Goal: Task Accomplishment & Management: Manage account settings

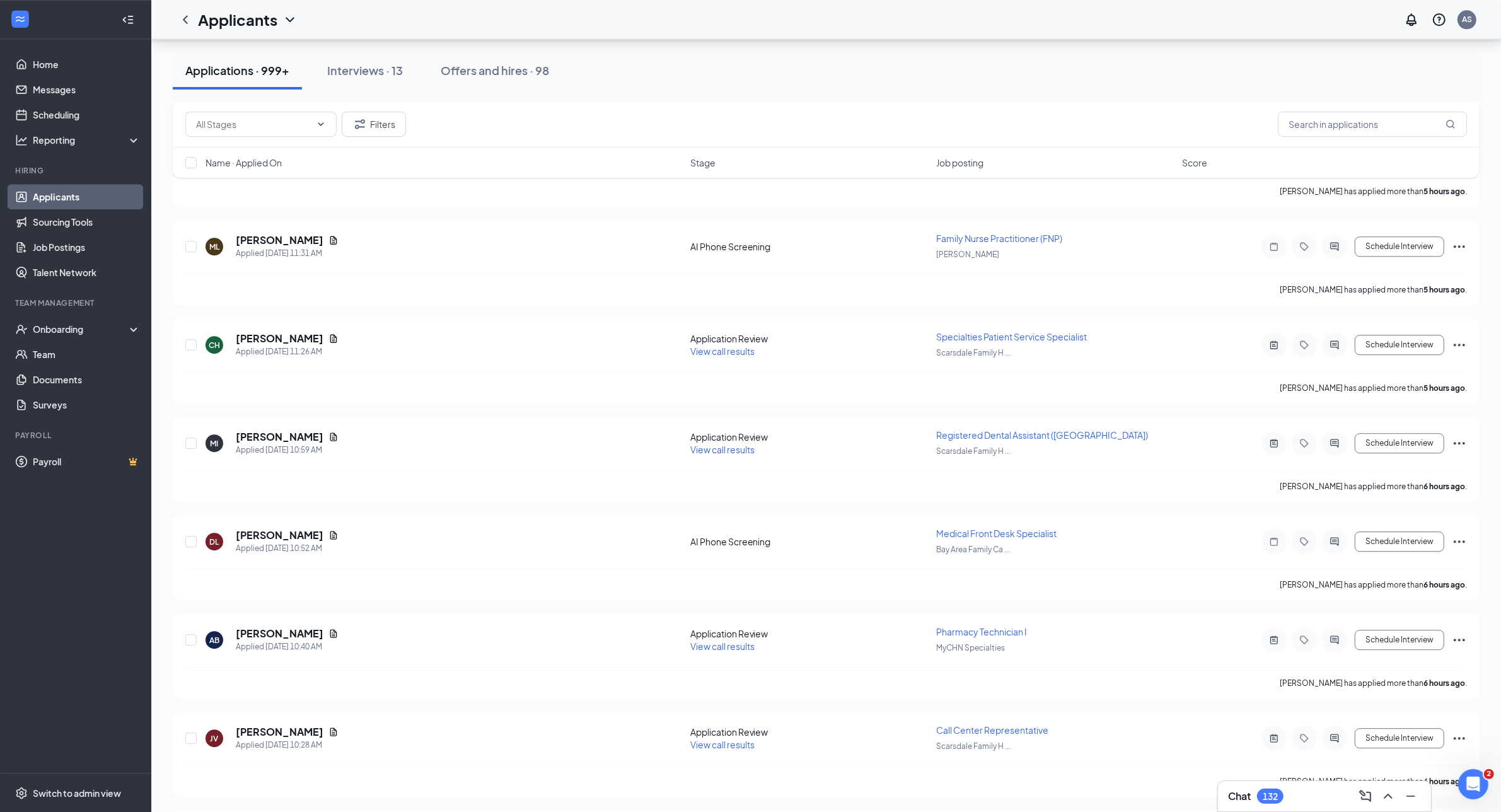
scroll to position [4316, 0]
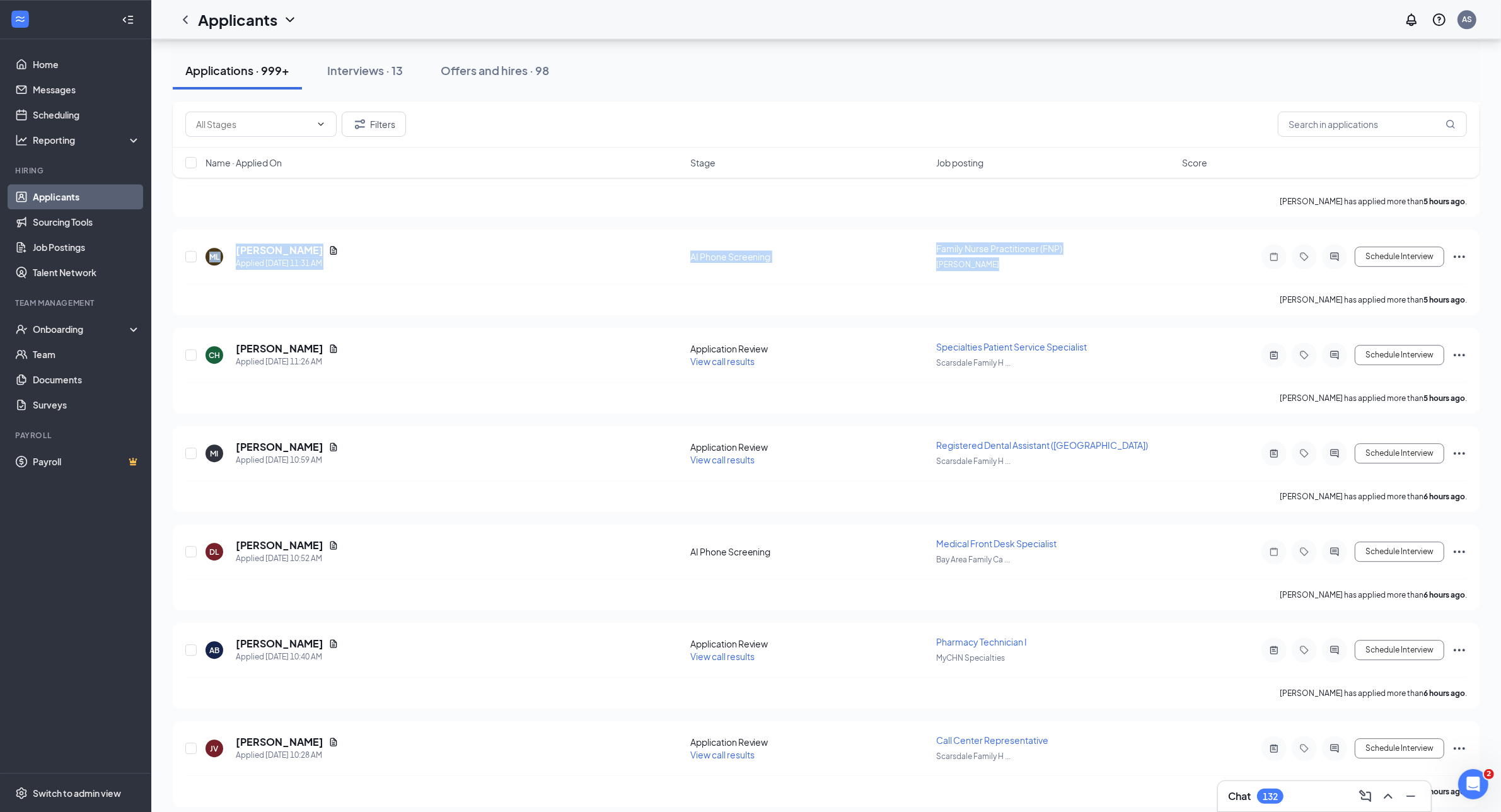
drag, startPoint x: 1045, startPoint y: 257, endPoint x: 159, endPoint y: 229, distance: 886.4
click at [159, 229] on div "All Brands · All Locations Change Applicants can't schedule interviews. Add you…" at bounding box center [826, 288] width 1350 height 9130
click at [491, 284] on div "[PERSON_NAME] has applied more than 5 hours ago ." at bounding box center [826, 299] width 1282 height 31
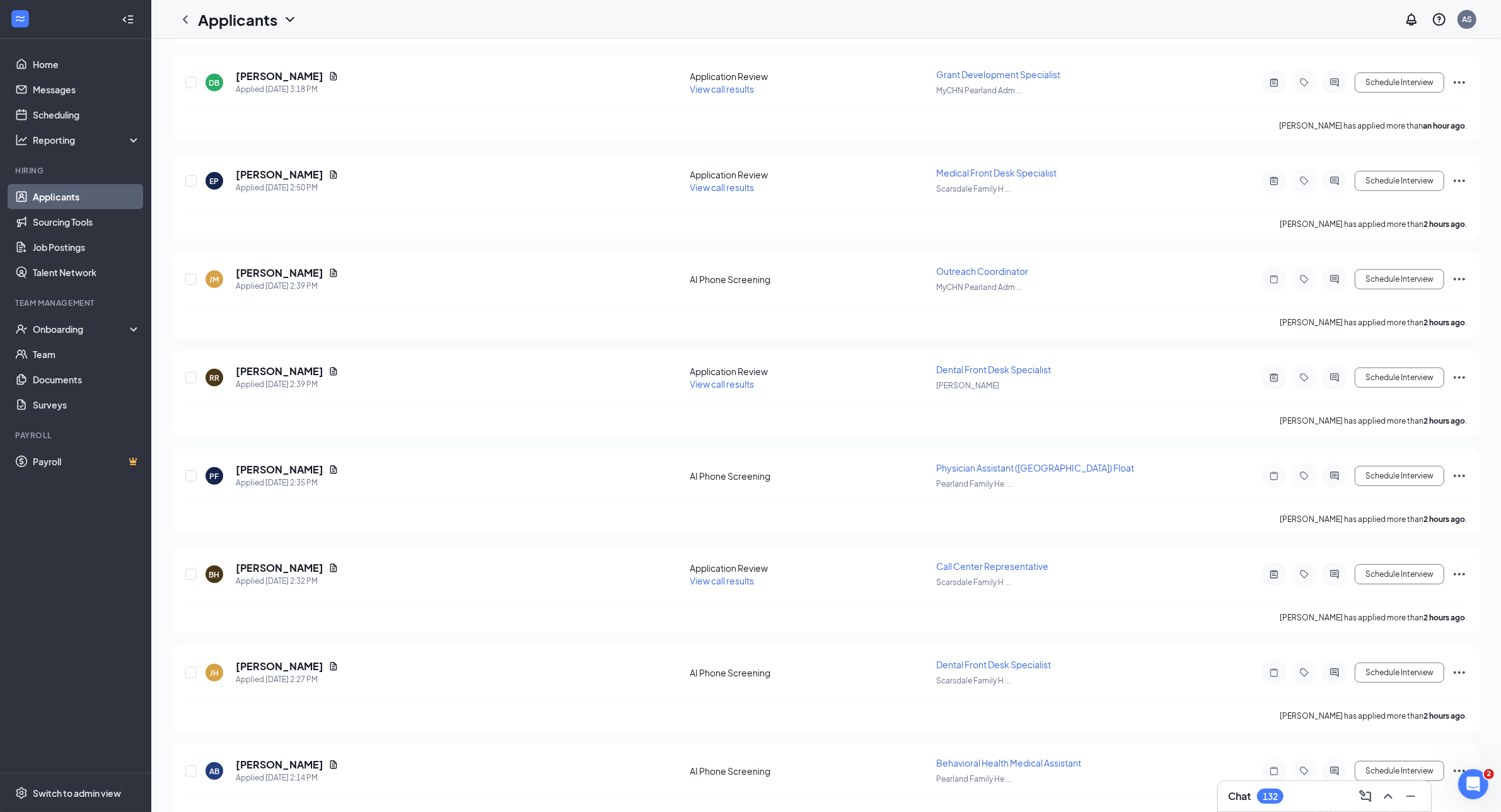
scroll to position [0, 0]
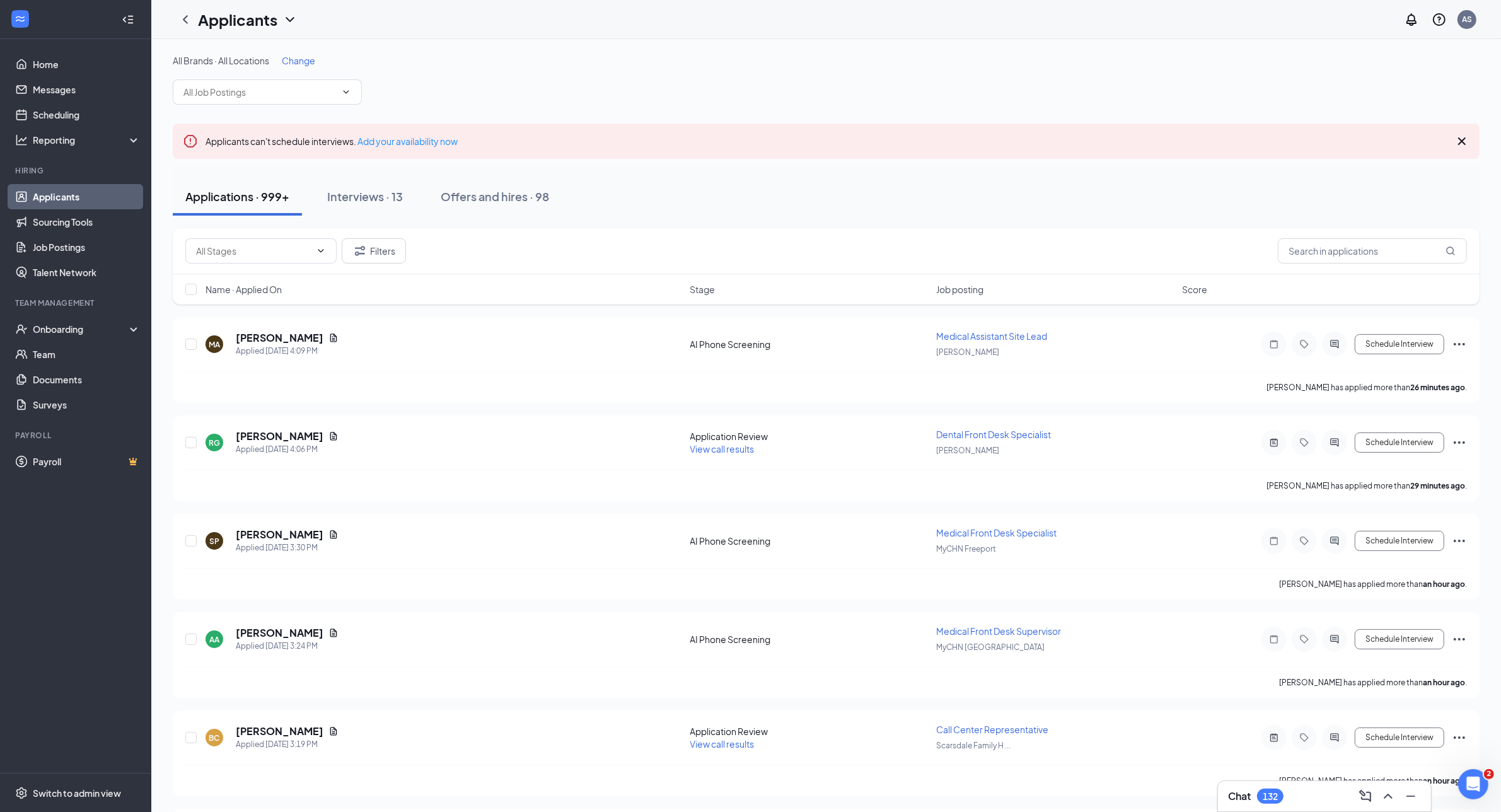
click at [627, 178] on div "Applications · 999+ Interviews · 13 Offers and hires · 98" at bounding box center [826, 196] width 1307 height 38
drag, startPoint x: 583, startPoint y: 203, endPoint x: 181, endPoint y: 200, distance: 402.0
click at [181, 200] on div "Applications · 999+ Interviews · 13 Offers and hires · 98" at bounding box center [826, 196] width 1307 height 38
click at [637, 198] on div "Applications · 999+ Interviews · 13 Offers and hires · 98" at bounding box center [826, 196] width 1307 height 38
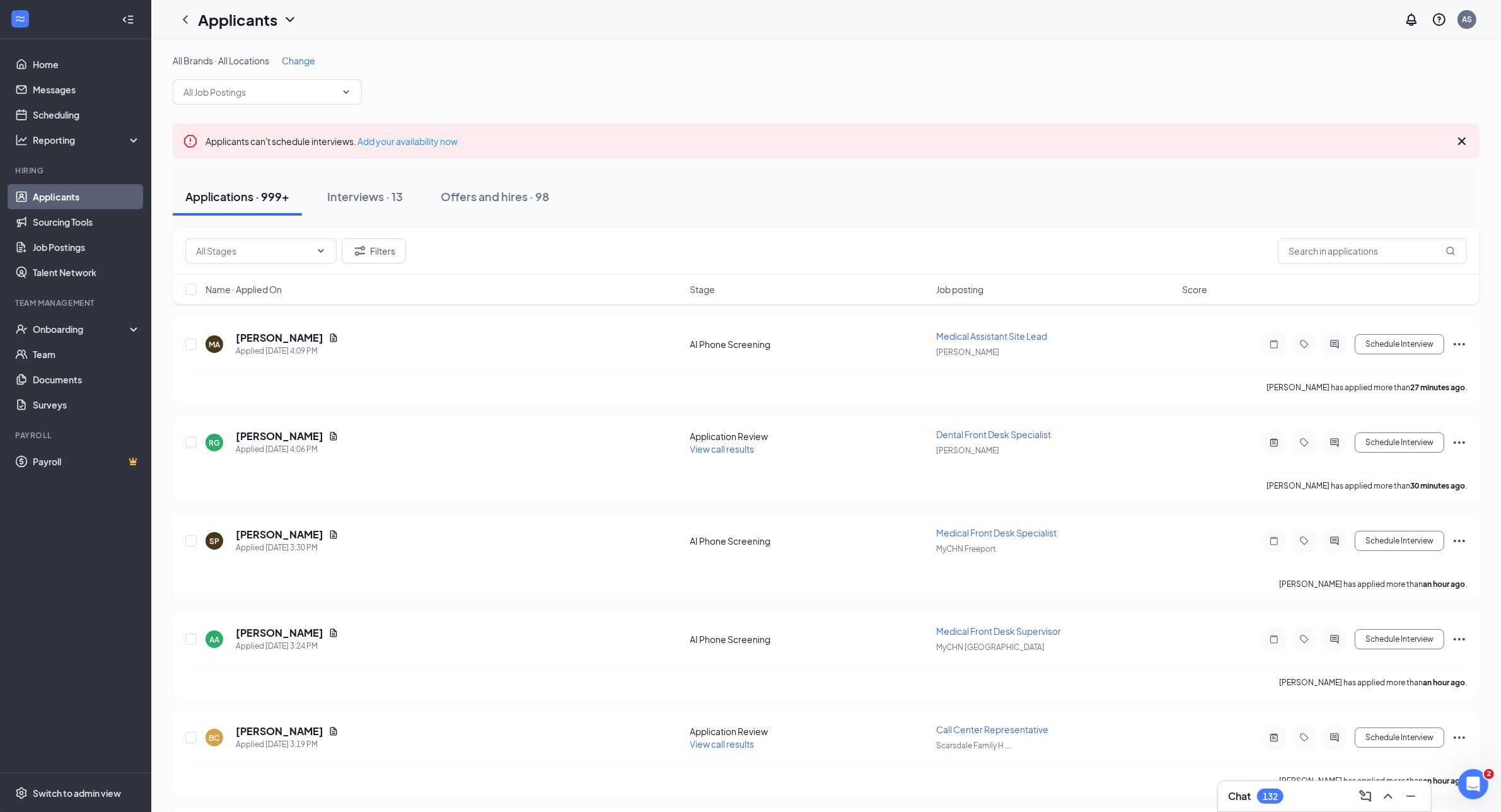
drag, startPoint x: 139, startPoint y: 208, endPoint x: 627, endPoint y: 208, distance: 488.0
click at [627, 208] on div "Applications · 999+ Interviews · 13 Offers and hires · 98" at bounding box center [826, 196] width 1307 height 38
click at [88, 252] on link "Job Postings" at bounding box center [86, 247] width 108 height 25
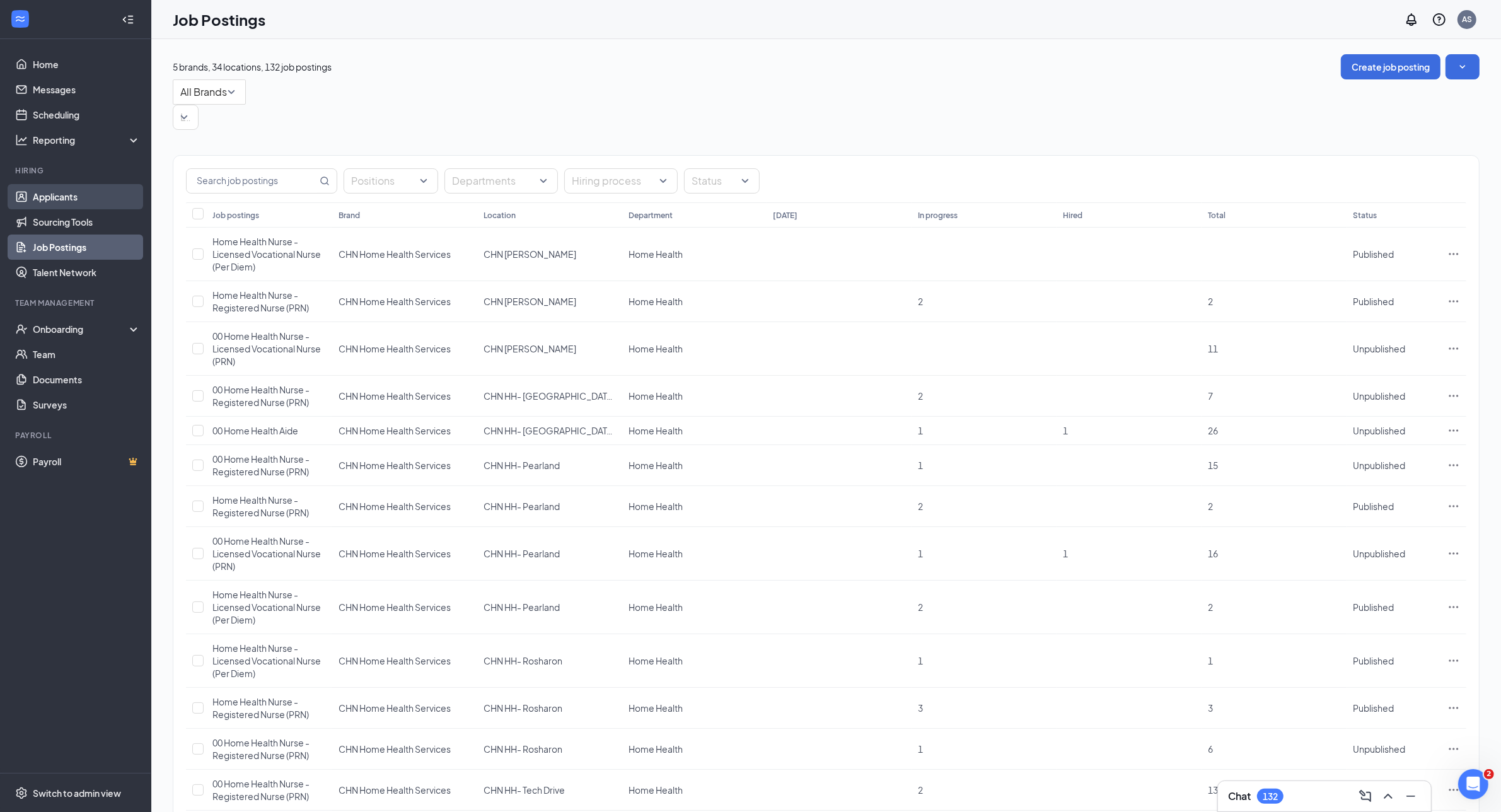
click at [64, 203] on link "Applicants" at bounding box center [86, 196] width 108 height 25
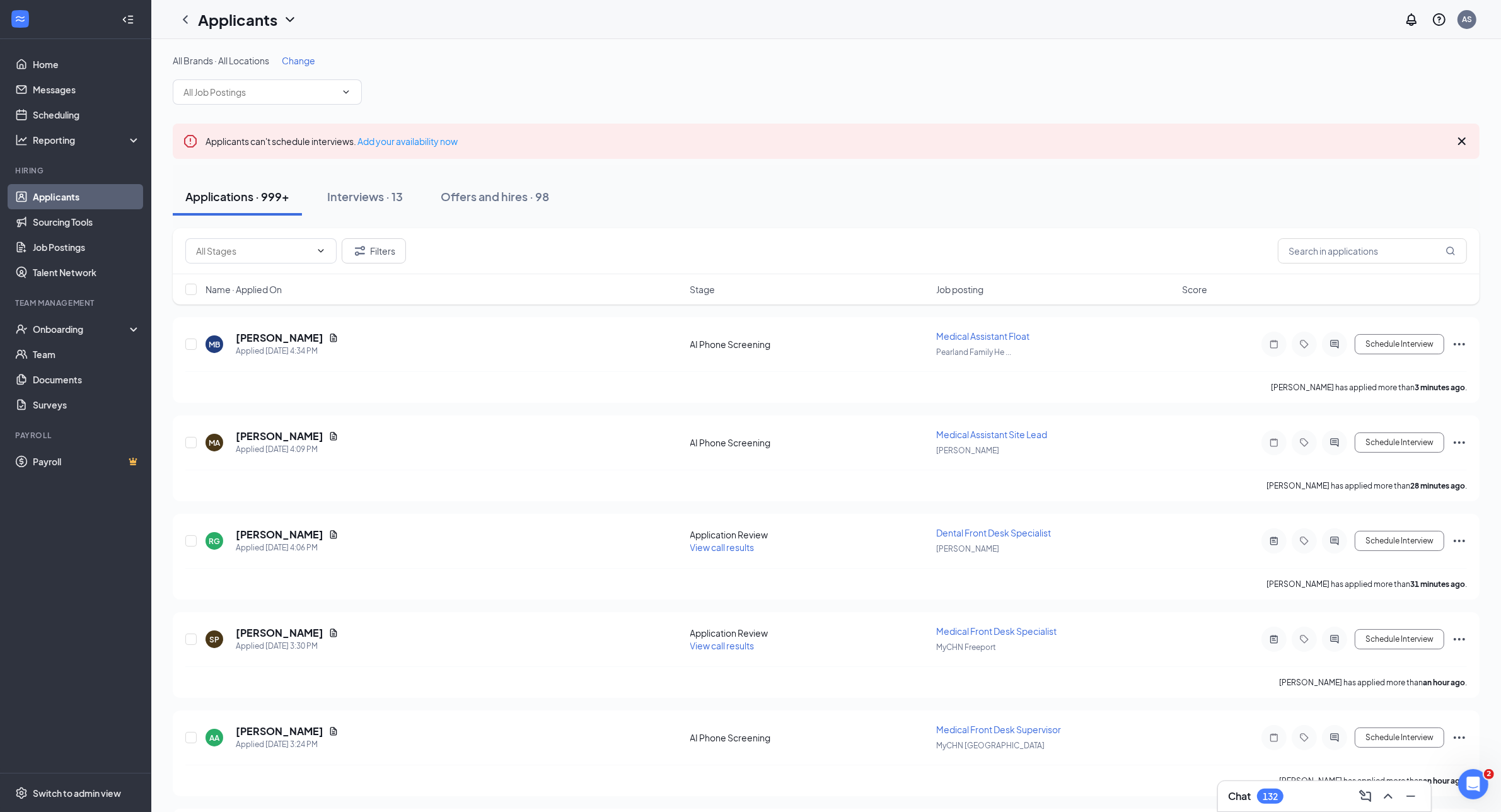
drag, startPoint x: 578, startPoint y: 200, endPoint x: 604, endPoint y: 200, distance: 26.0
click at [604, 200] on div "Applications · 999+ Interviews · 13 Offers and hires · 98" at bounding box center [826, 196] width 1307 height 38
drag, startPoint x: 604, startPoint y: 200, endPoint x: 619, endPoint y: 205, distance: 15.8
click at [619, 205] on div "Applications · 999+ Interviews · 13 Offers and hires · 98" at bounding box center [826, 196] width 1307 height 38
drag, startPoint x: 619, startPoint y: 205, endPoint x: 582, endPoint y: 186, distance: 41.6
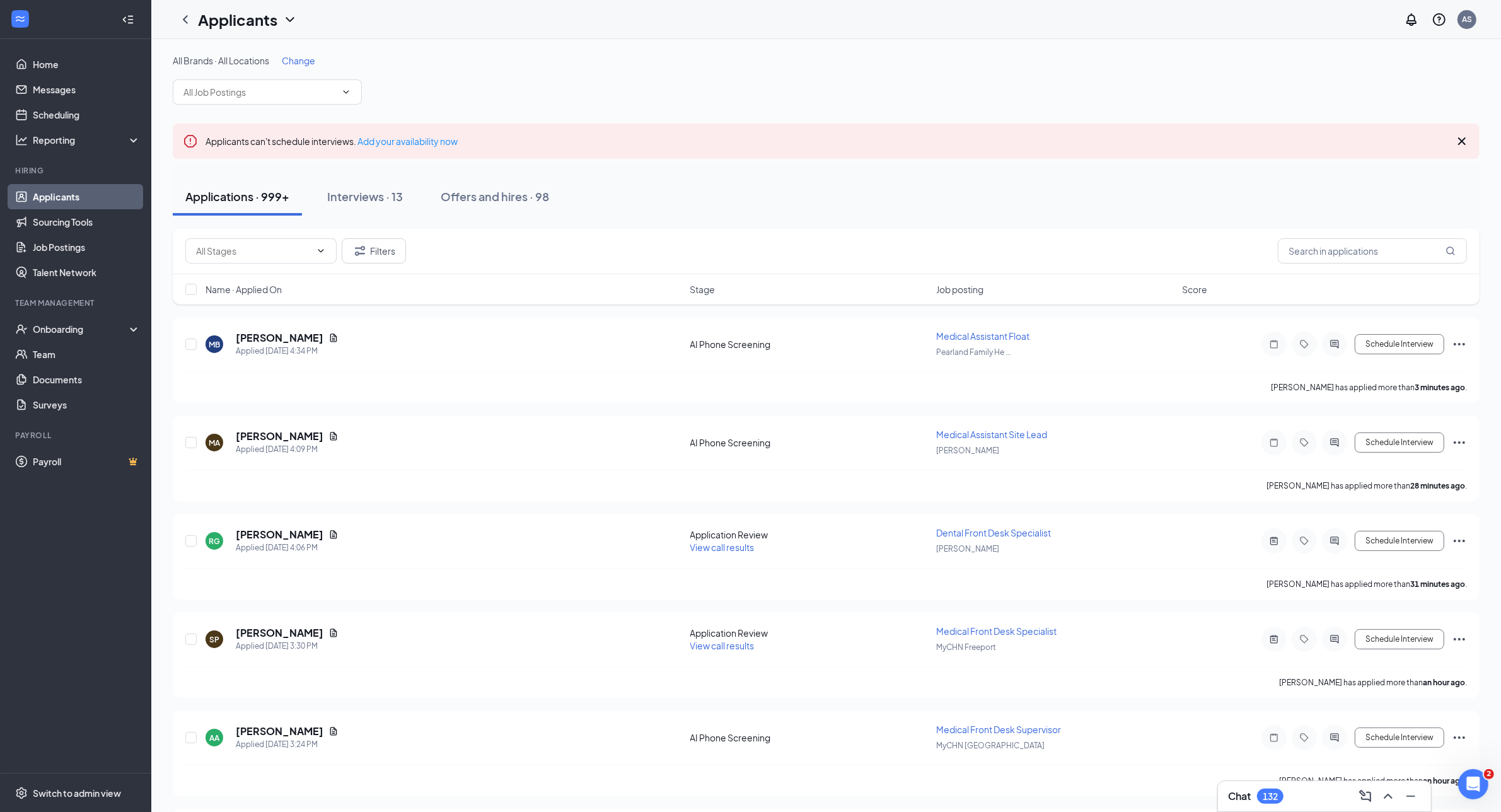
click at [582, 186] on div "Applications · 999+ Interviews · 13 Offers and hires · 98" at bounding box center [826, 196] width 1307 height 38
drag, startPoint x: 592, startPoint y: 194, endPoint x: 193, endPoint y: 164, distance: 400.1
click at [577, 81] on div "All Brands · All Locations Change" at bounding box center [826, 79] width 1307 height 51
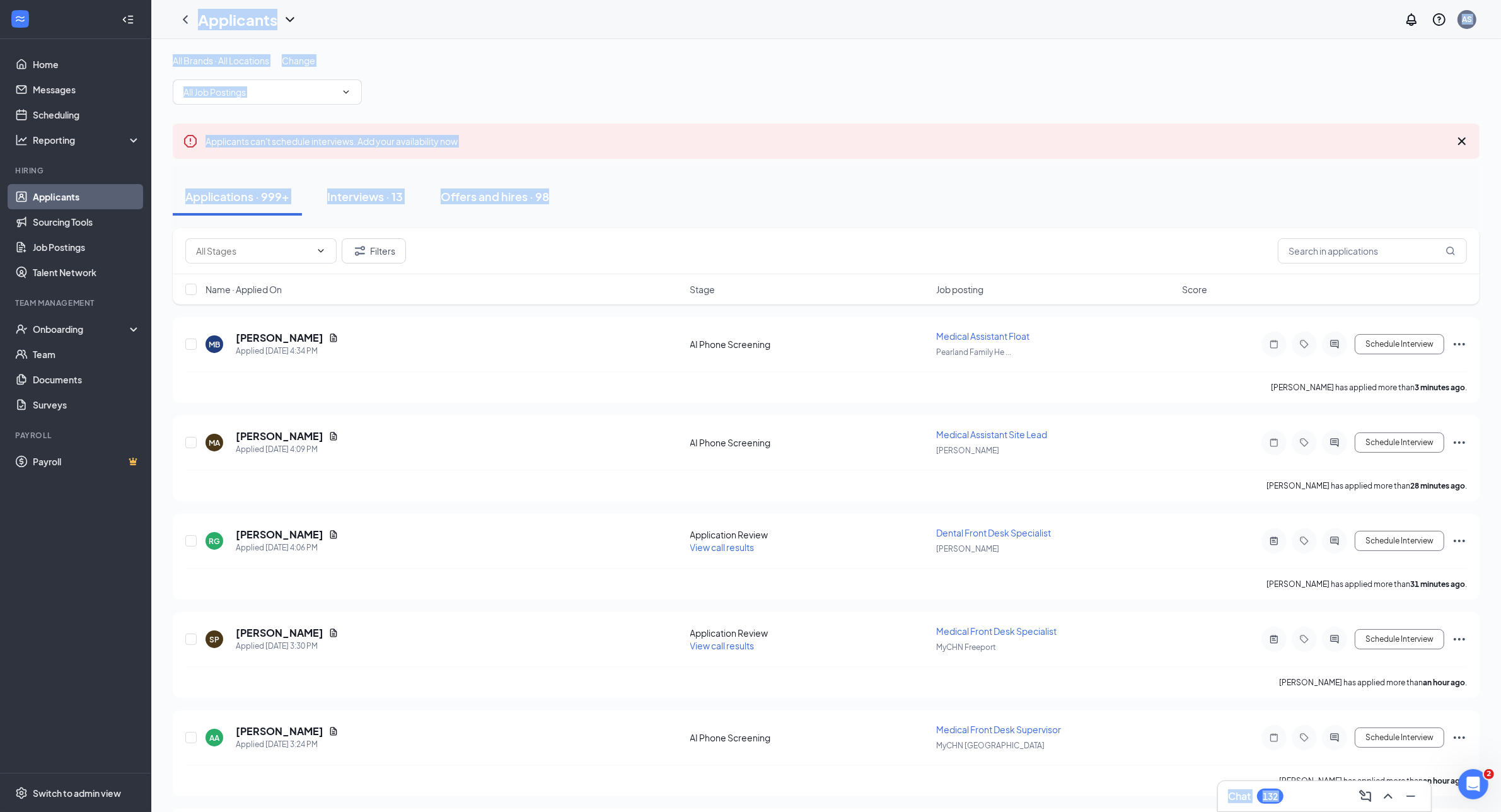
drag, startPoint x: 565, startPoint y: 191, endPoint x: 168, endPoint y: 10, distance: 436.3
click at [672, 36] on div "Applicants AS" at bounding box center [826, 19] width 1350 height 39
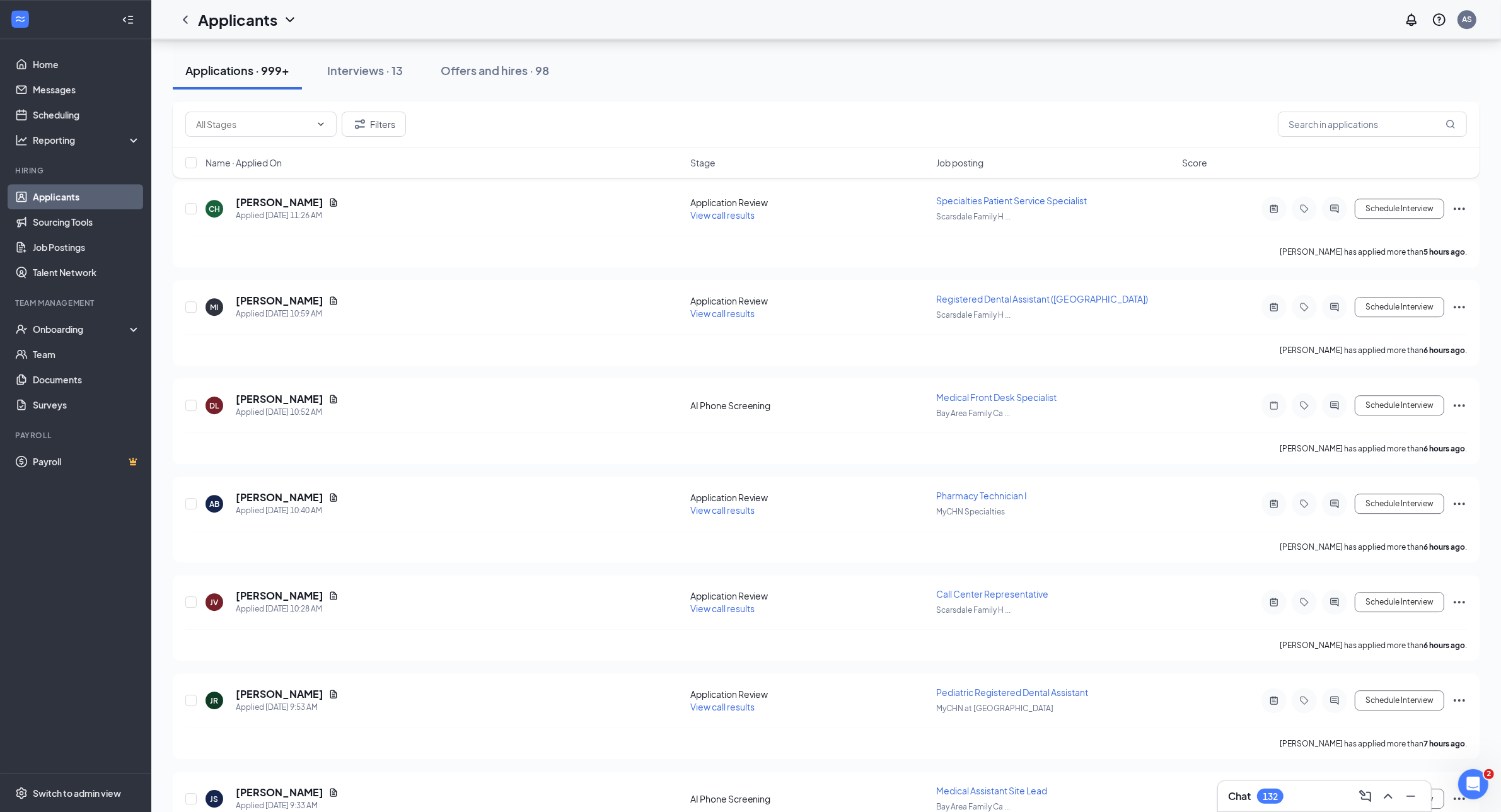
scroll to position [4561, 0]
